Goal: Check status: Check status

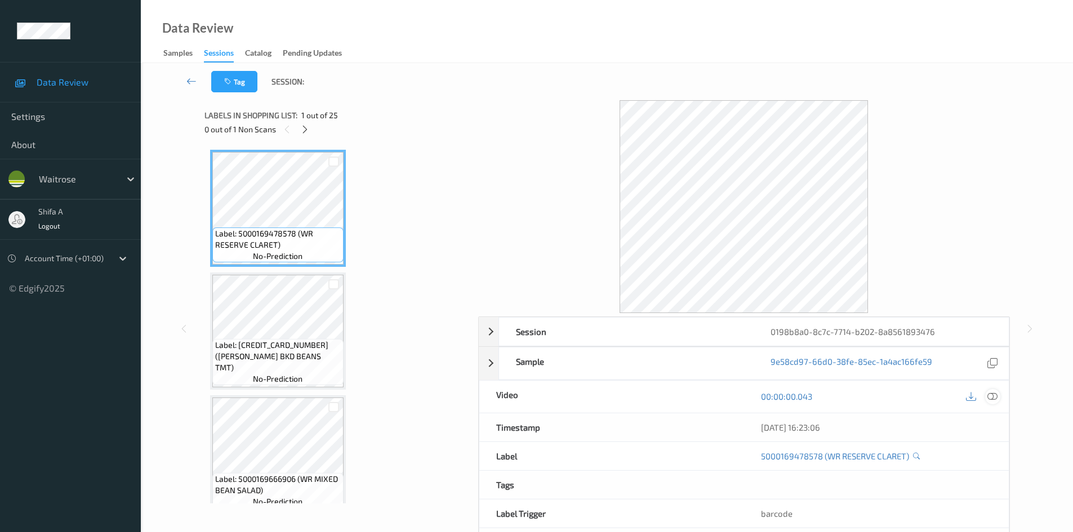
click at [996, 400] on icon at bounding box center [992, 396] width 10 height 10
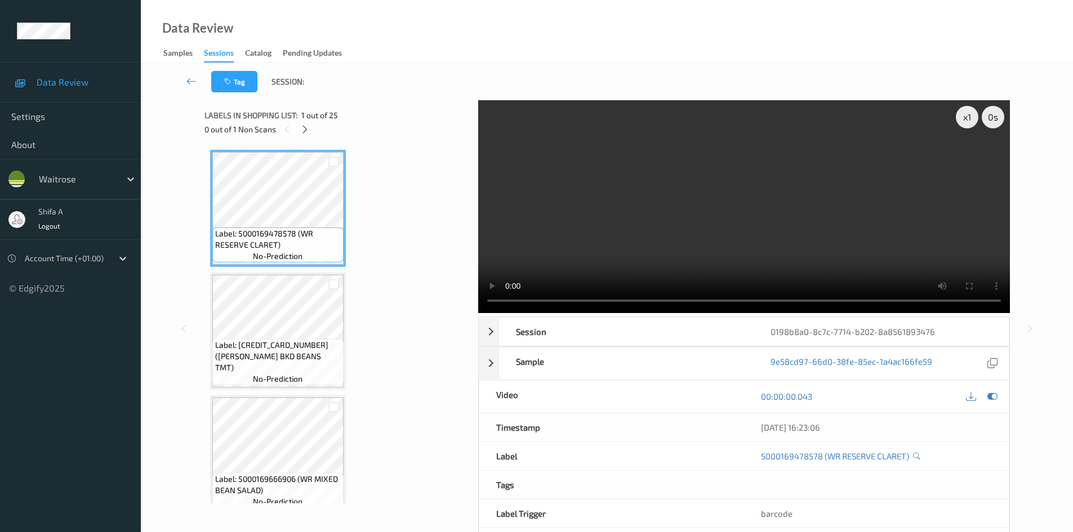
click at [312, 132] on div "0 out of 1 Non Scans" at bounding box center [337, 129] width 266 height 14
click at [311, 132] on div at bounding box center [305, 129] width 14 height 14
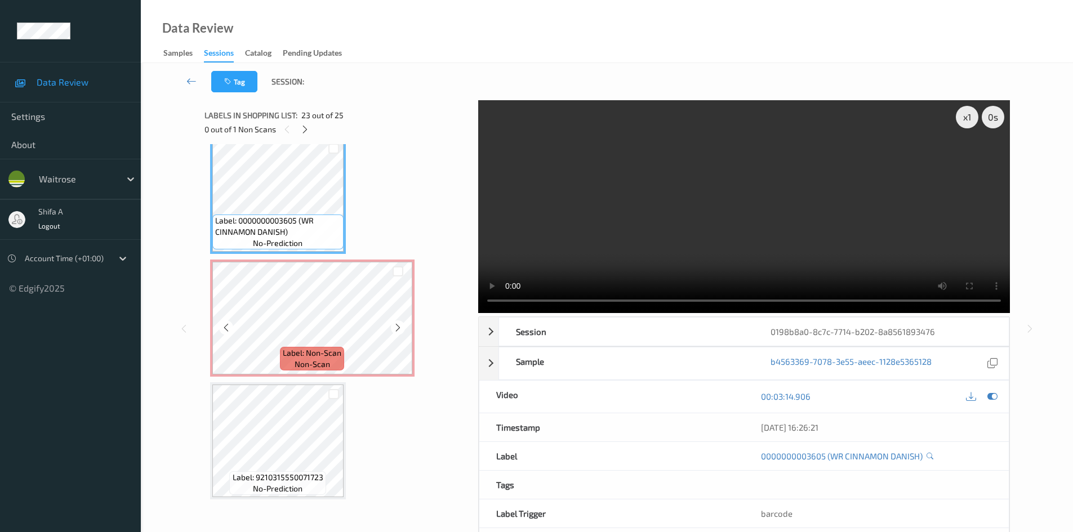
scroll to position [2716, 0]
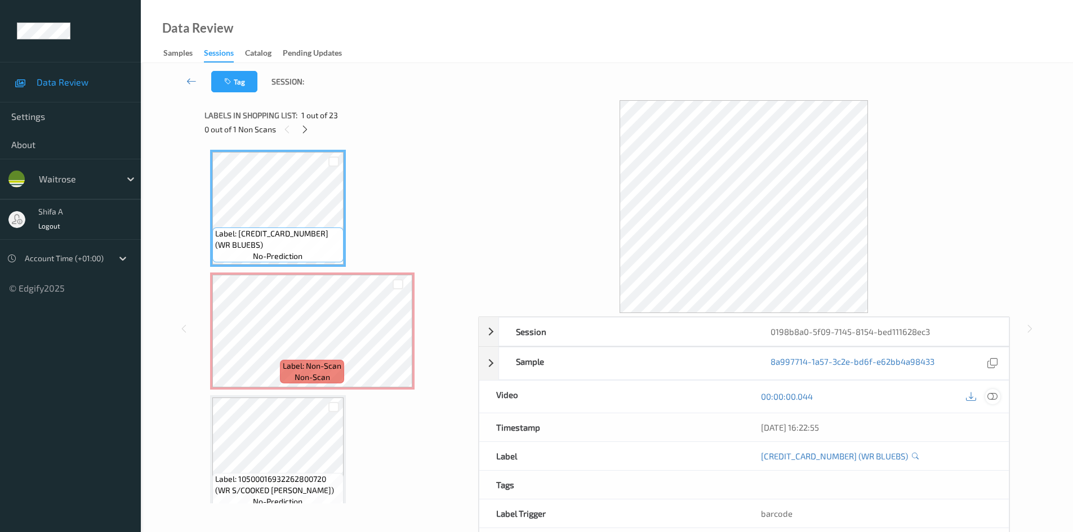
click at [987, 395] on div at bounding box center [992, 396] width 15 height 15
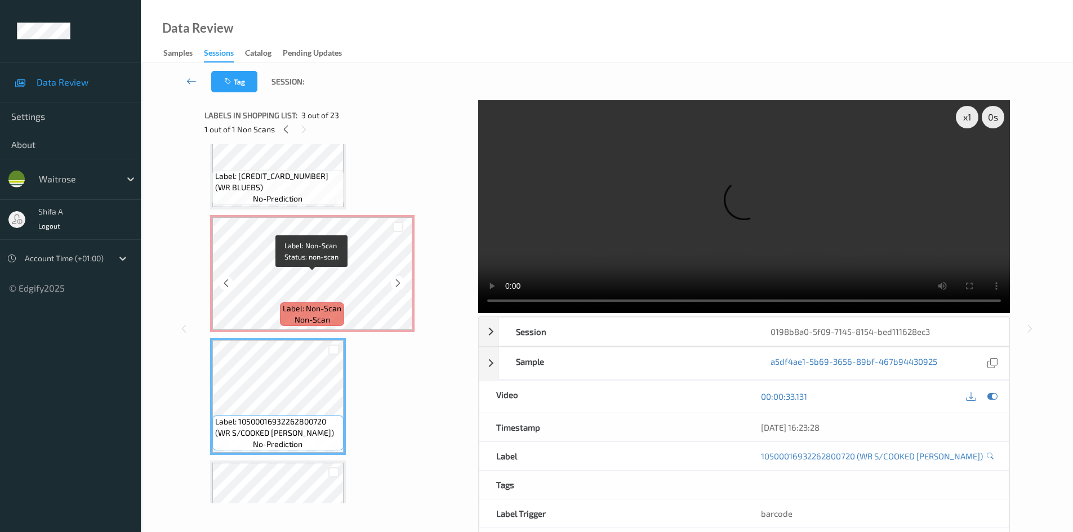
scroll to position [56, 0]
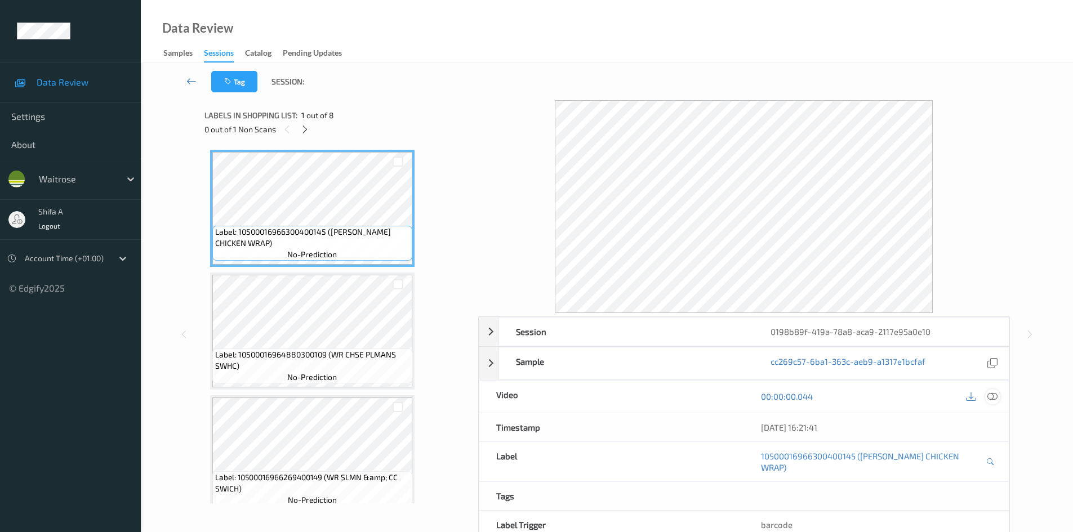
click at [991, 402] on icon at bounding box center [992, 396] width 10 height 10
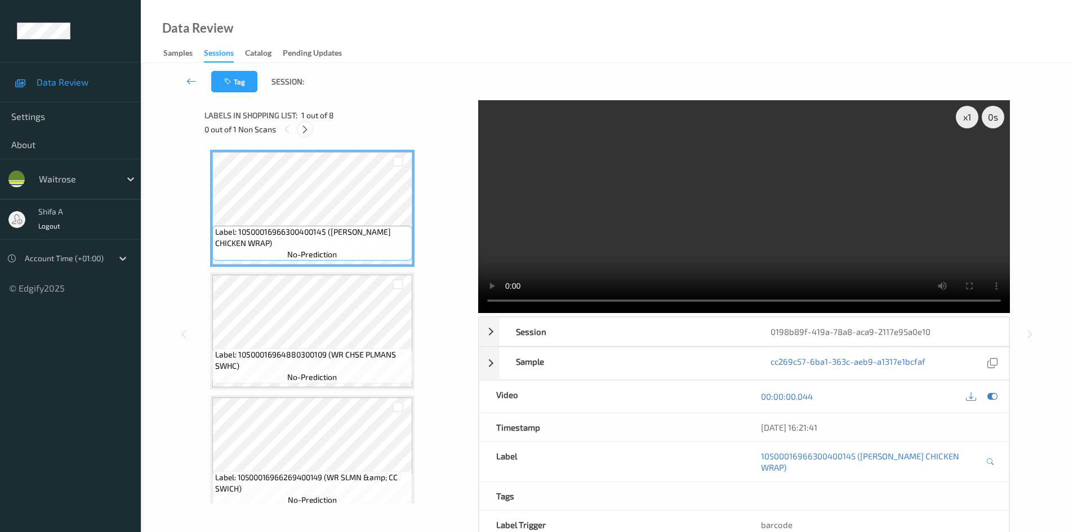
click at [306, 128] on icon at bounding box center [305, 129] width 10 height 10
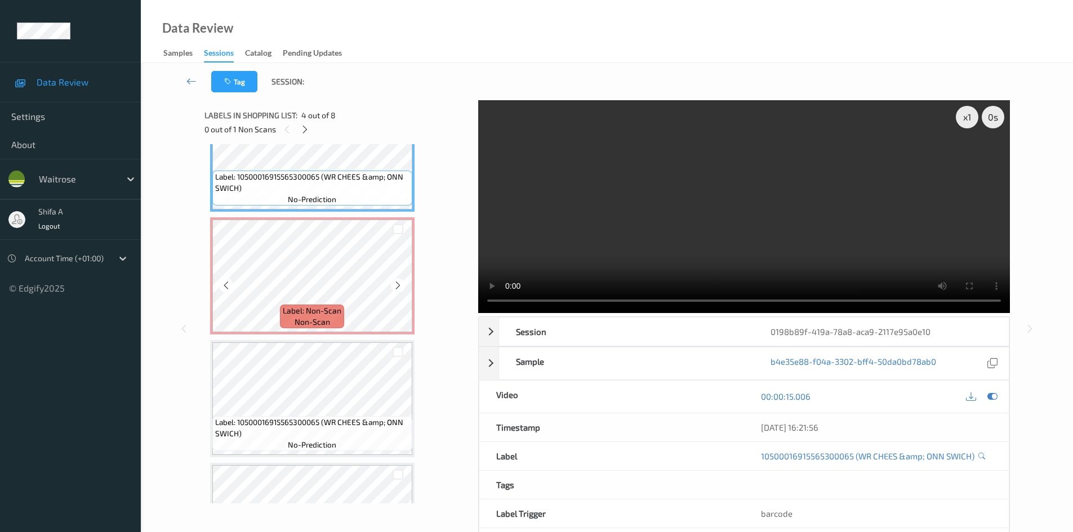
scroll to position [430, 0]
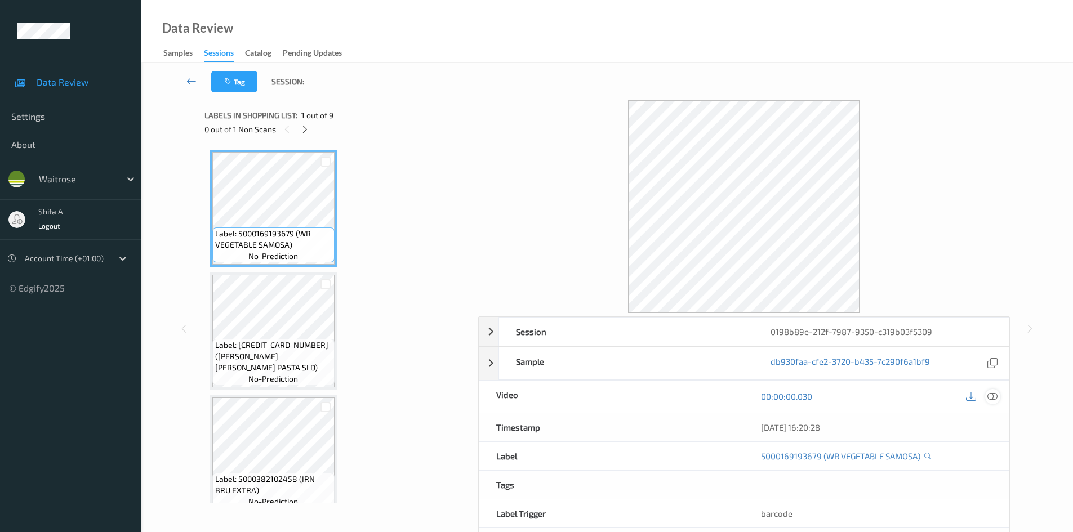
click at [990, 400] on icon at bounding box center [992, 396] width 10 height 10
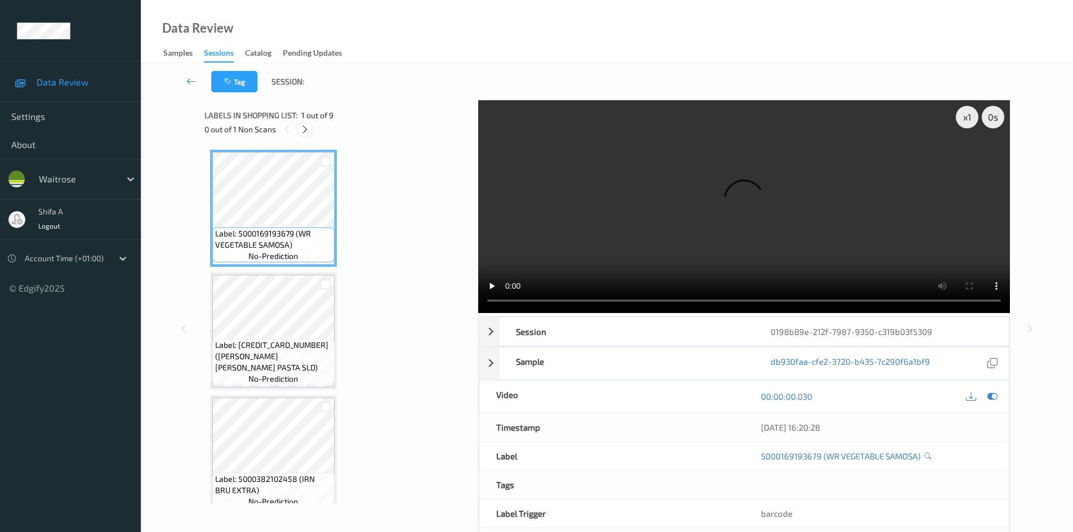
click at [306, 126] on icon at bounding box center [305, 129] width 10 height 10
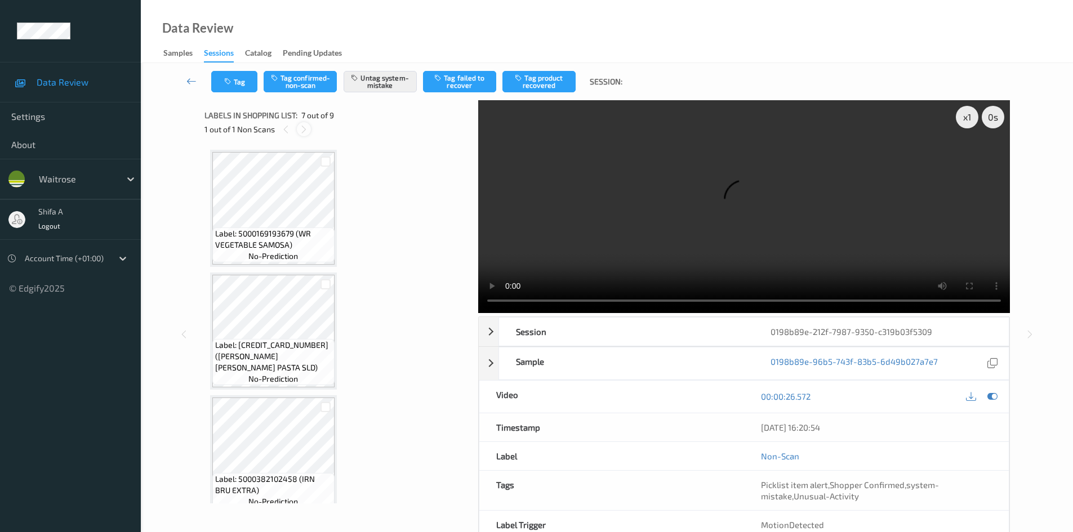
scroll to position [620, 0]
